Goal: Check status: Check status

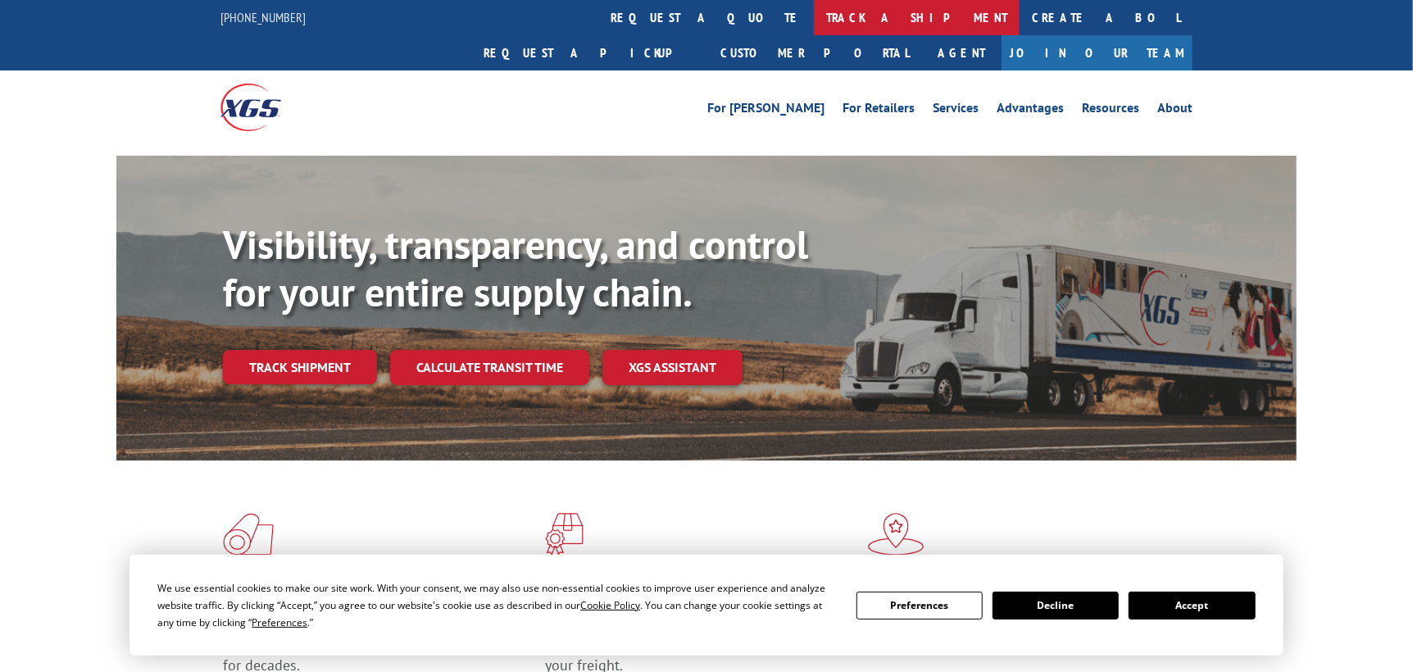
click at [814, 25] on link "track a shipment" at bounding box center [917, 17] width 206 height 35
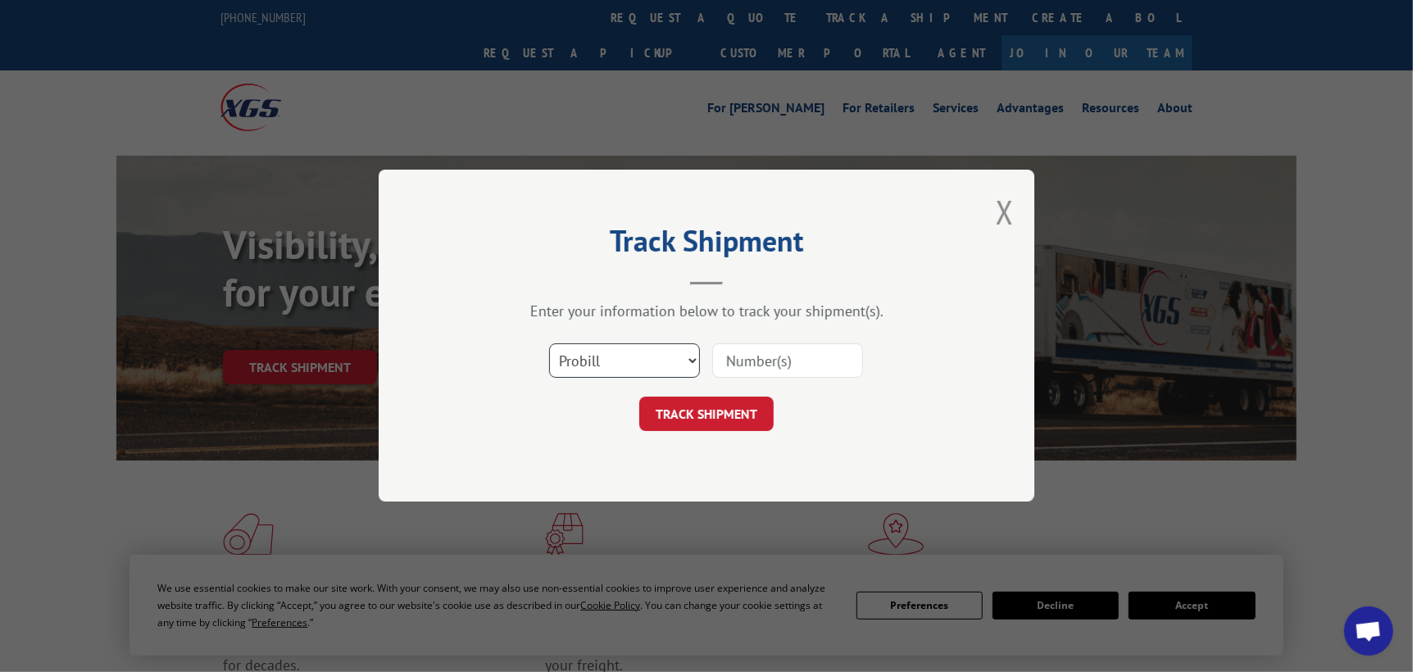
click at [599, 361] on select "Select category... Probill BOL PO" at bounding box center [624, 361] width 151 height 34
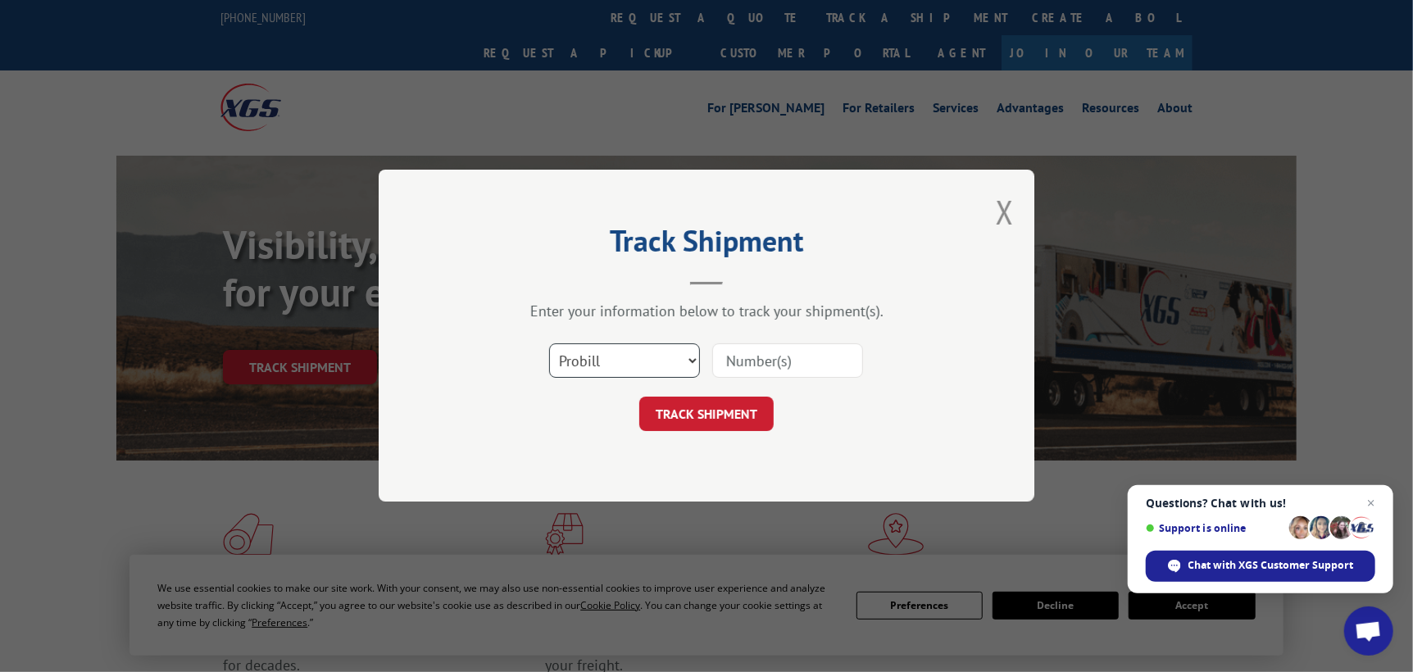
select select "po"
click at [549, 344] on select "Select category... Probill BOL PO" at bounding box center [624, 361] width 151 height 34
click at [767, 363] on input at bounding box center [787, 361] width 151 height 34
type input "ST09891"
click at [742, 416] on button "TRACK SHIPMENT" at bounding box center [706, 415] width 134 height 34
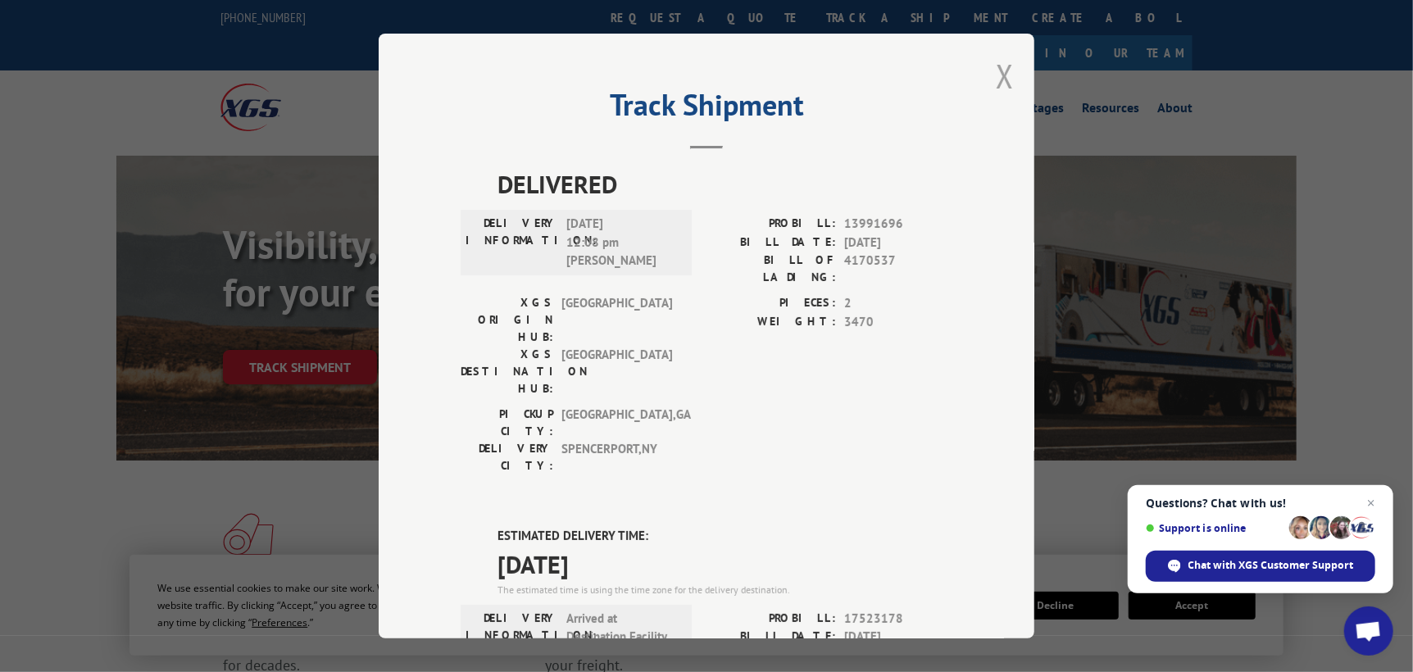
click at [996, 72] on button "Close modal" at bounding box center [1005, 75] width 18 height 43
